Goal: Navigation & Orientation: Find specific page/section

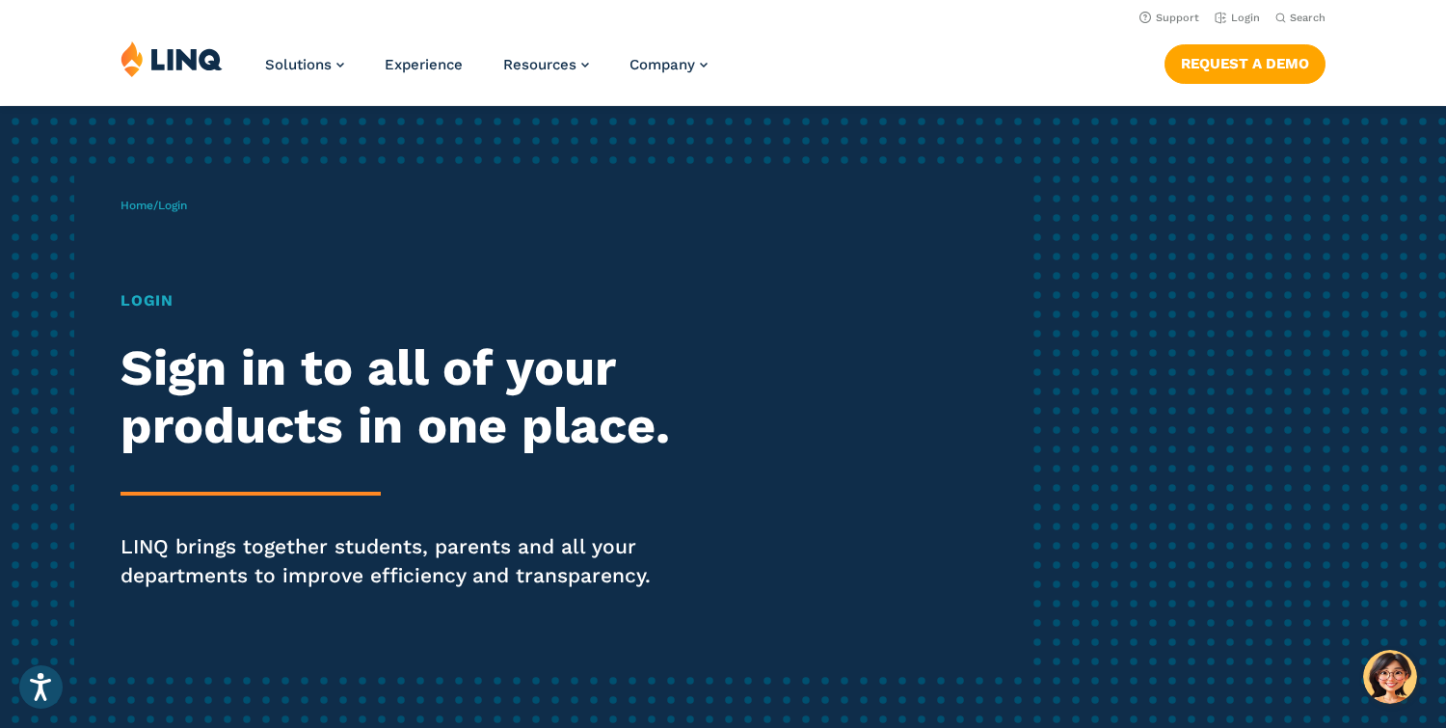
click at [144, 305] on h1 "Login" at bounding box center [399, 300] width 557 height 23
click at [154, 304] on h1 "Login" at bounding box center [399, 300] width 557 height 23
click at [151, 303] on h1 "Login" at bounding box center [399, 300] width 557 height 23
click at [1247, 16] on link "Login" at bounding box center [1237, 18] width 45 height 13
click at [1295, 128] on div "Home / Login Login Sign in to all of your products in one place. LINQ brings to…" at bounding box center [723, 420] width 1446 height 629
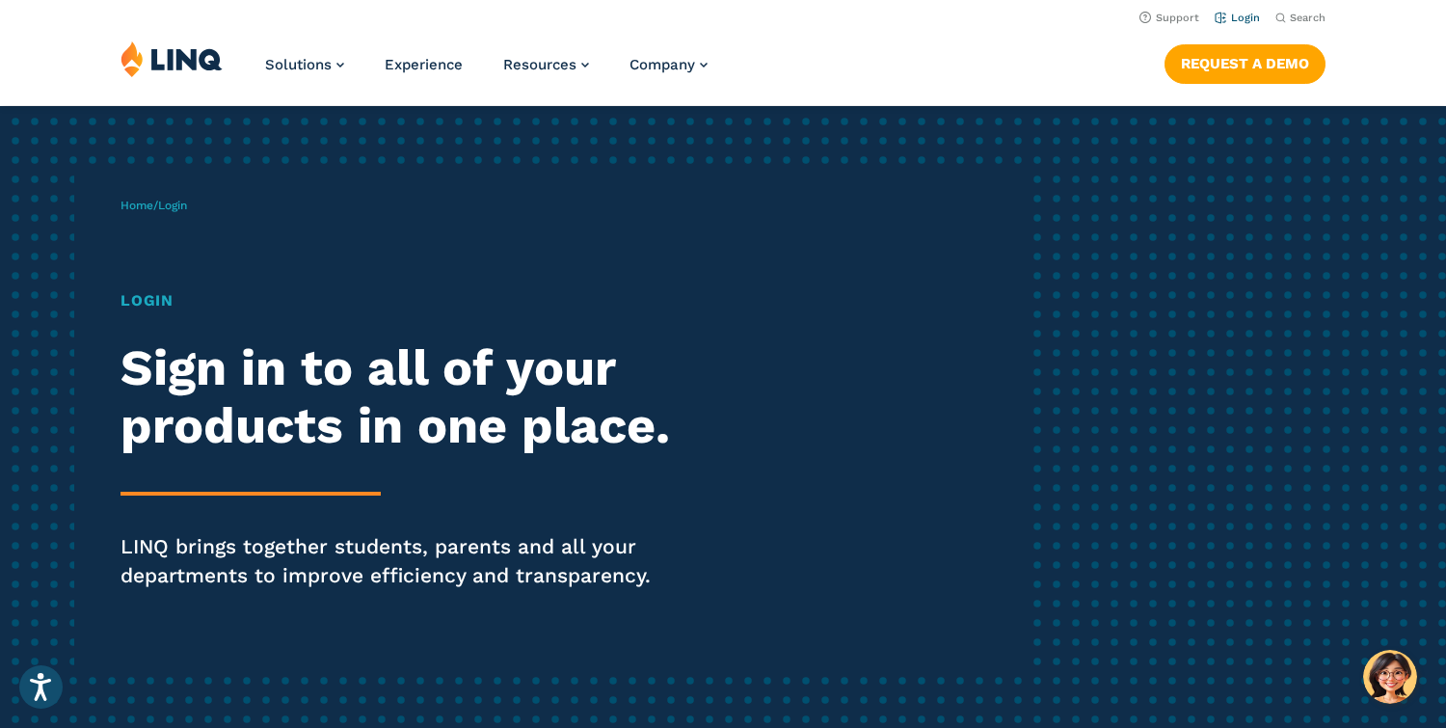
click at [1228, 14] on link "Login" at bounding box center [1237, 18] width 45 height 13
click at [142, 302] on h1 "Login" at bounding box center [399, 300] width 557 height 23
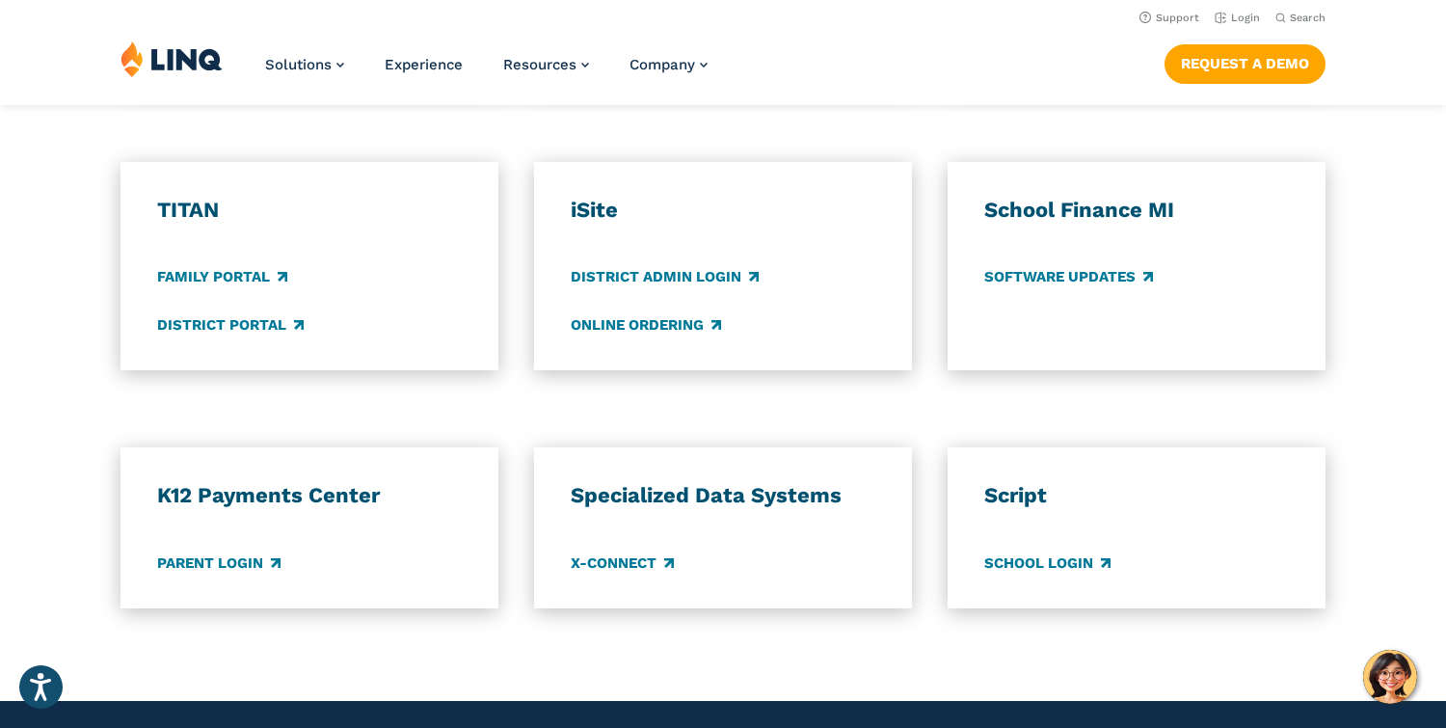
scroll to position [1377, 0]
